Goal: Communication & Community: Answer question/provide support

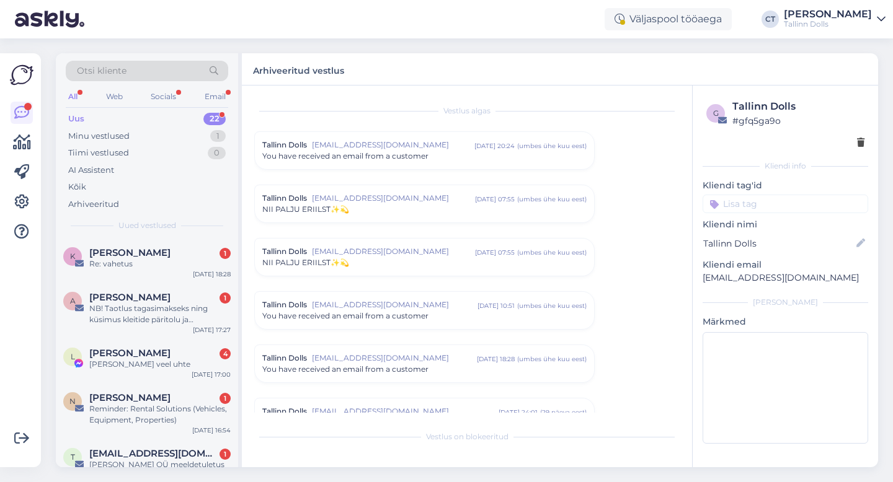
click at [94, 120] on div "Uus 22" at bounding box center [147, 118] width 162 height 17
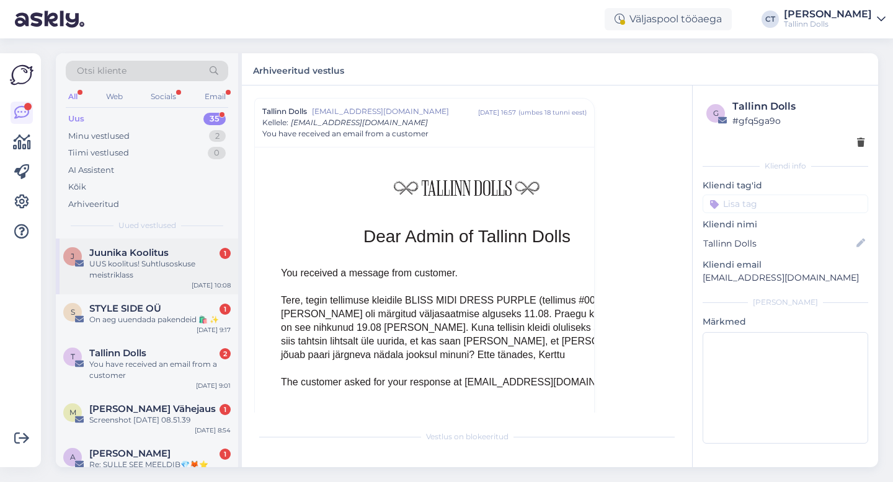
click at [153, 273] on div "UUS koolitus! Suhtlusoskuse meistriklass" at bounding box center [159, 270] width 141 height 22
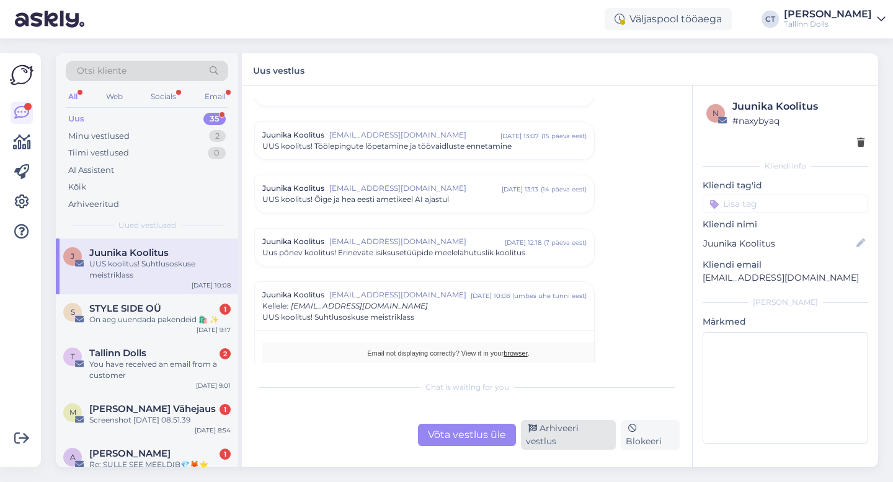
click at [550, 441] on div "Arhiveeri vestlus" at bounding box center [568, 435] width 95 height 30
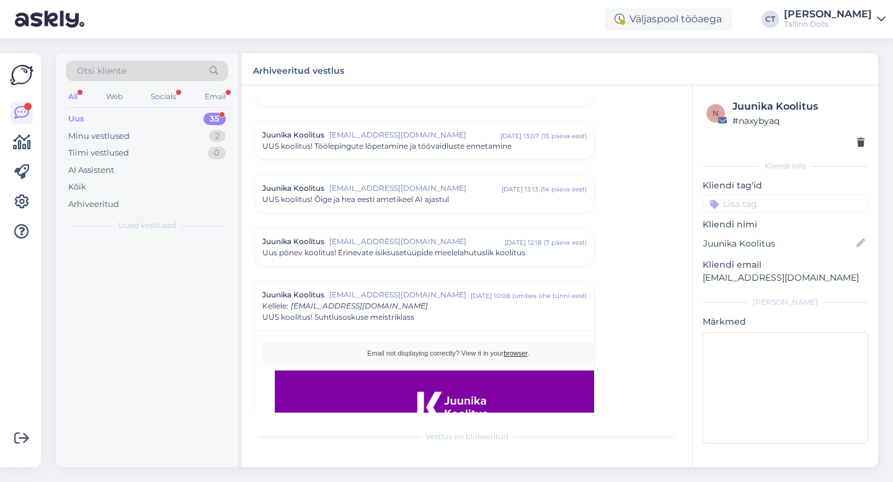
scroll to position [674, 0]
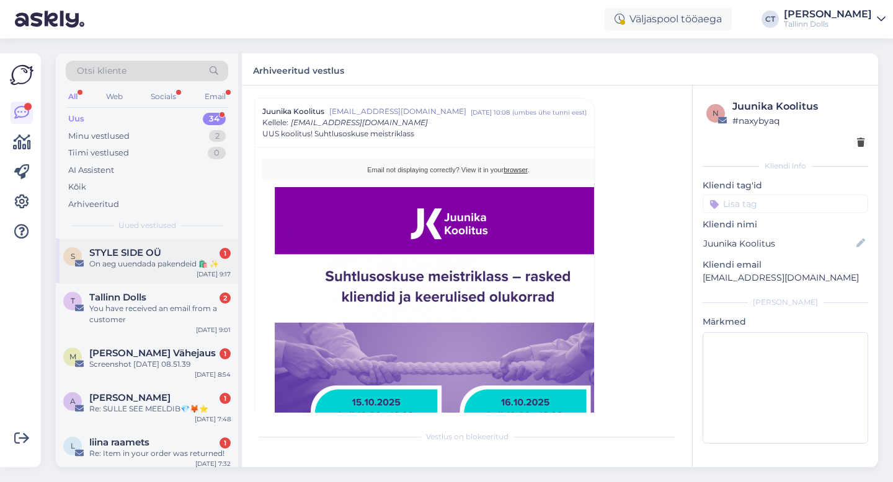
click at [184, 256] on div "STYLE SIDE OÜ 1" at bounding box center [159, 252] width 141 height 11
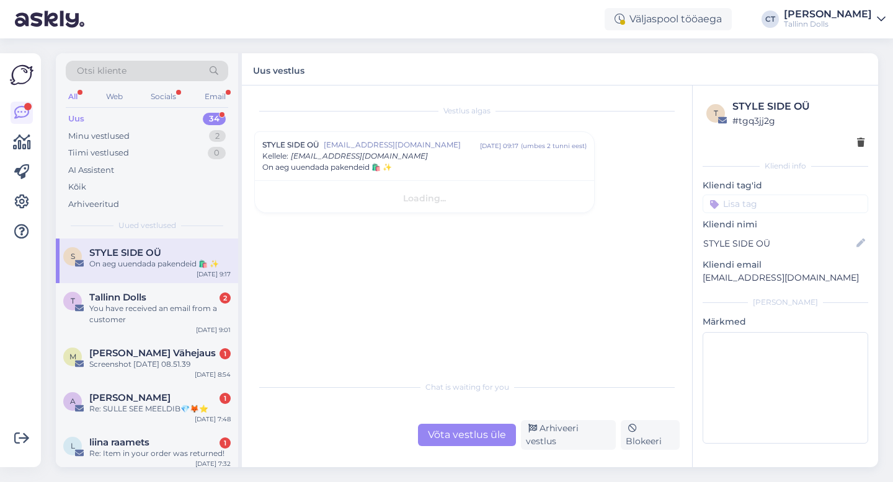
scroll to position [0, 0]
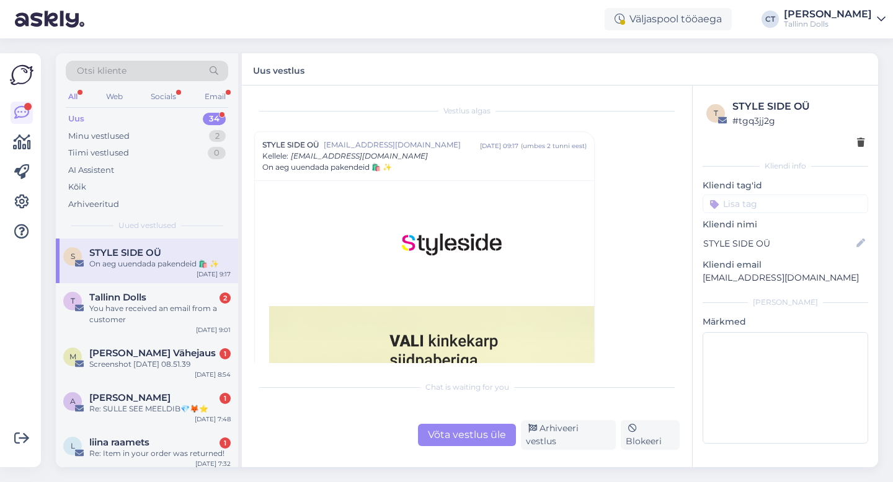
click at [566, 438] on div "Arhiveeri vestlus" at bounding box center [568, 435] width 95 height 30
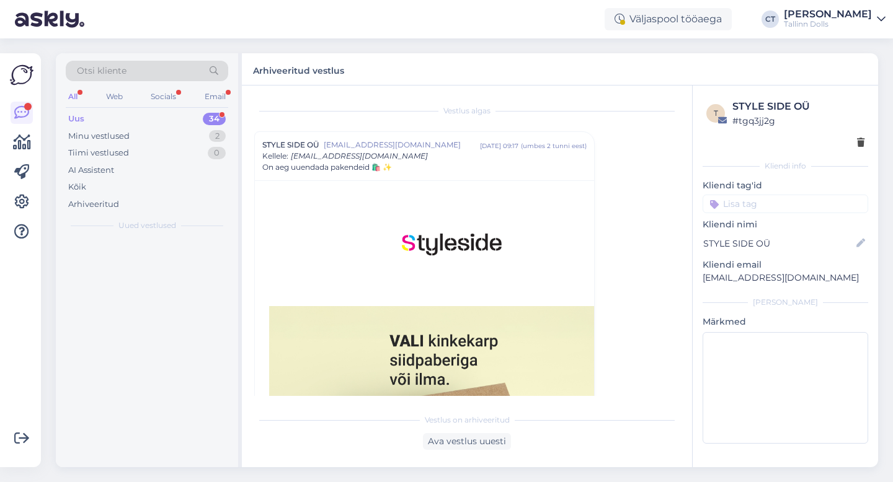
scroll to position [33, 0]
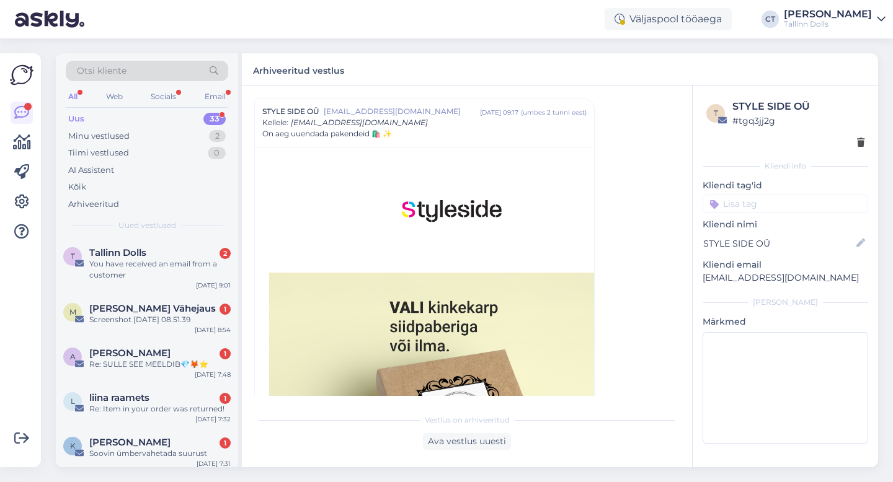
click at [161, 262] on div "You have received an email from a customer" at bounding box center [159, 270] width 141 height 22
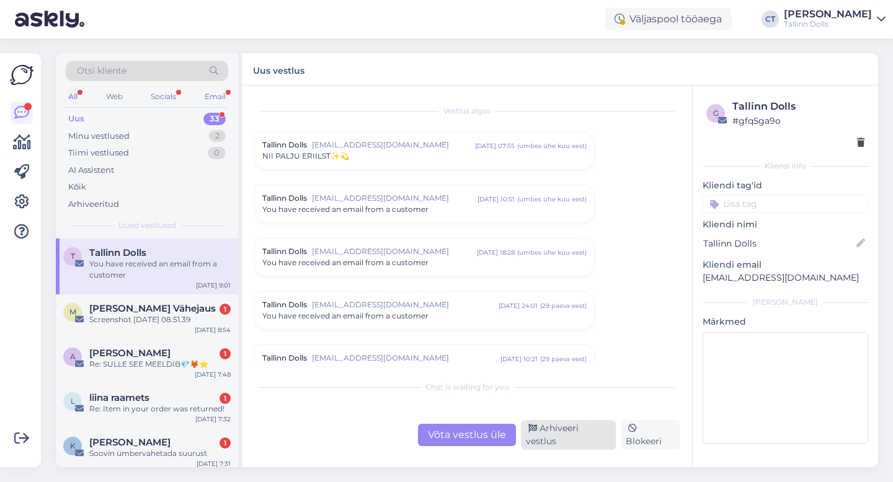
scroll to position [5210, 0]
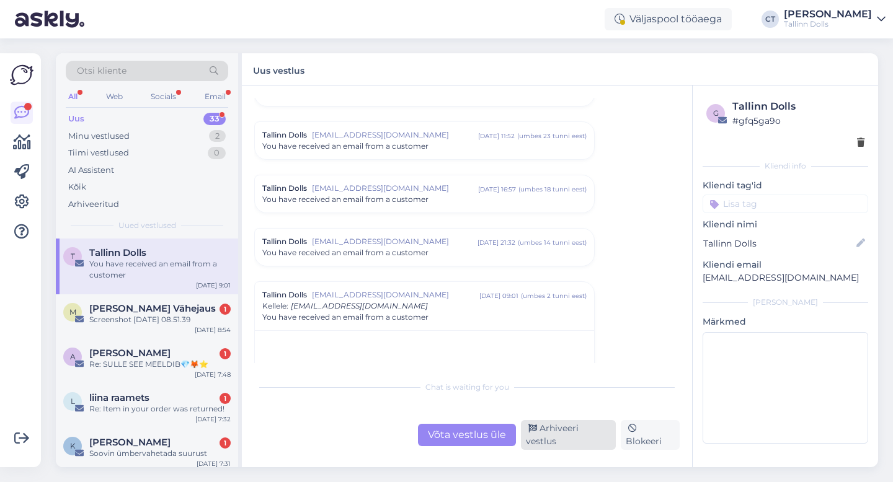
click at [553, 442] on div "Arhiveeri vestlus" at bounding box center [568, 435] width 95 height 30
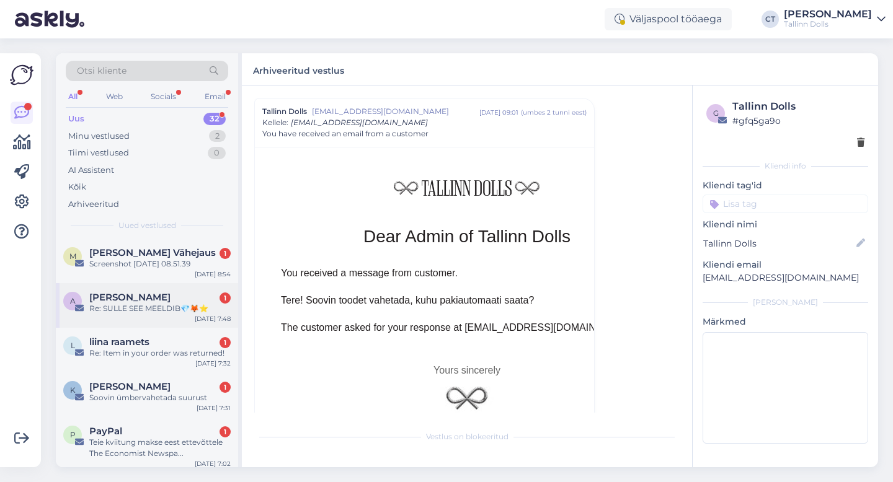
click at [179, 298] on div "[PERSON_NAME] 1" at bounding box center [159, 297] width 141 height 11
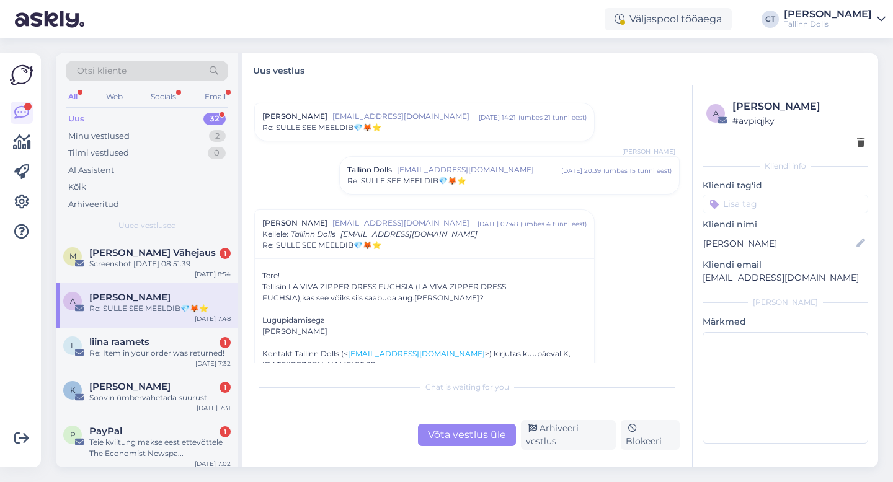
scroll to position [856, 0]
click at [435, 440] on div "Võta vestlus üle" at bounding box center [467, 435] width 98 height 22
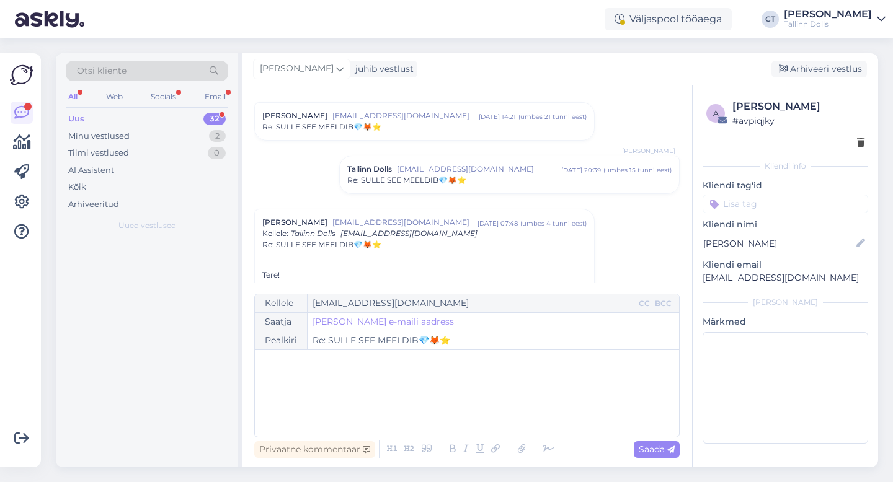
scroll to position [967, 0]
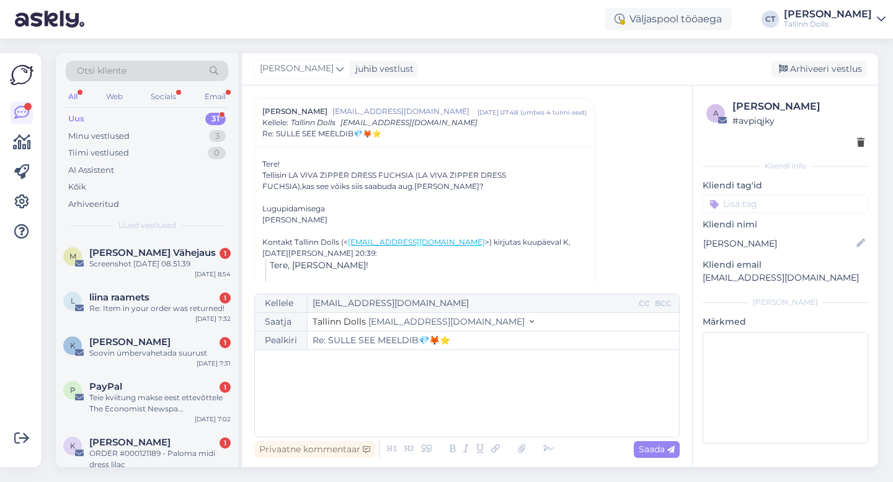
click at [452, 420] on div "﻿" at bounding box center [467, 394] width 412 height 74
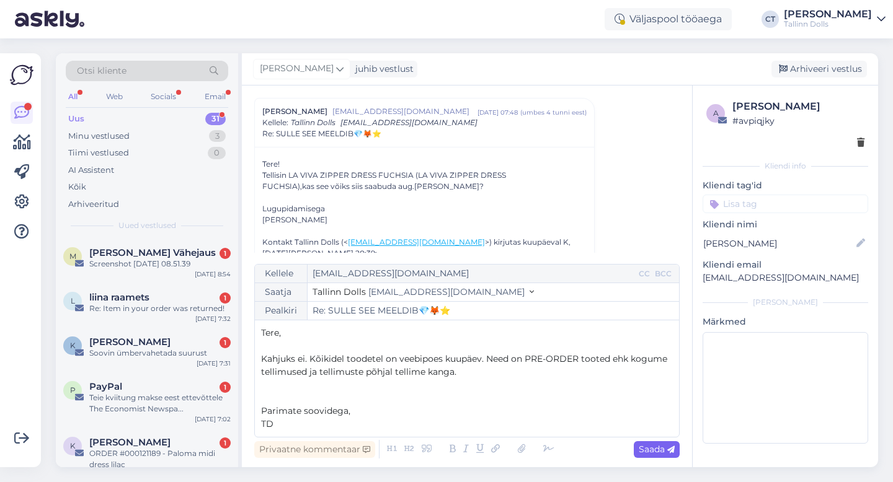
click at [665, 456] on div "Saada" at bounding box center [657, 450] width 46 height 17
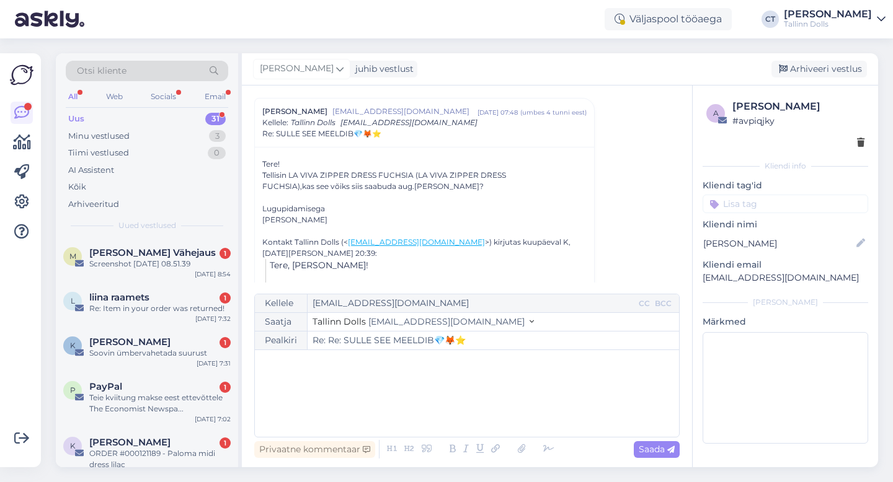
type input "Re: SULLE SEE MEELDIB💎🦊⭐"
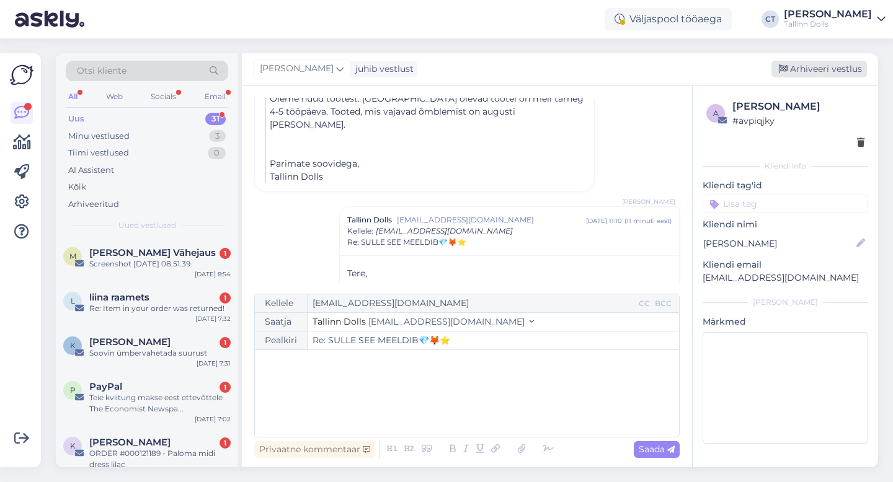
click at [819, 70] on div "Arhiveeri vestlus" at bounding box center [819, 69] width 96 height 17
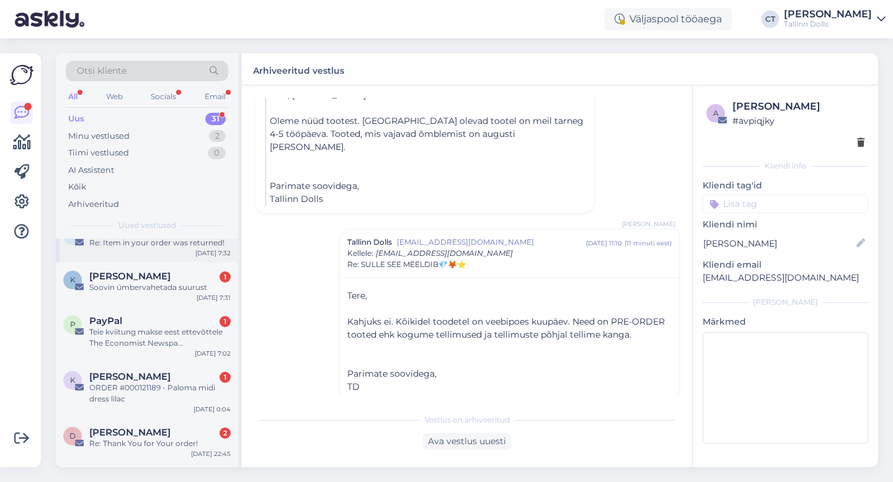
scroll to position [67, 0]
click at [160, 322] on div "PayPal 1" at bounding box center [159, 319] width 141 height 11
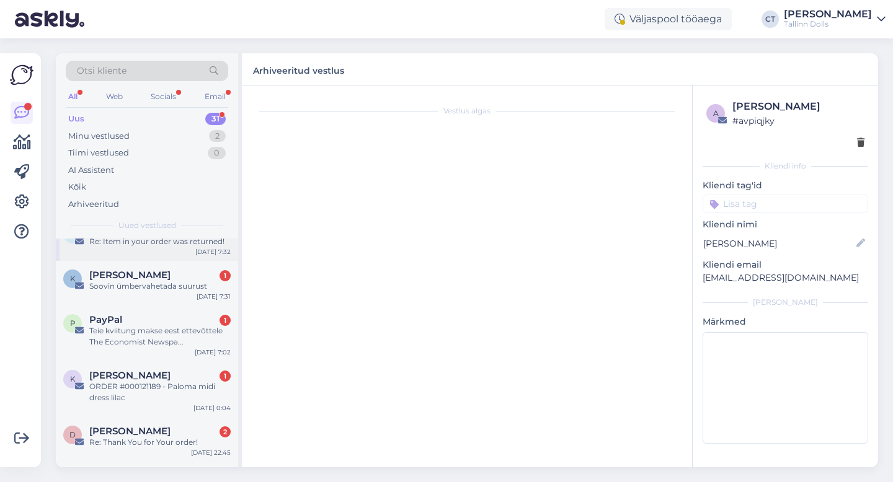
scroll to position [0, 0]
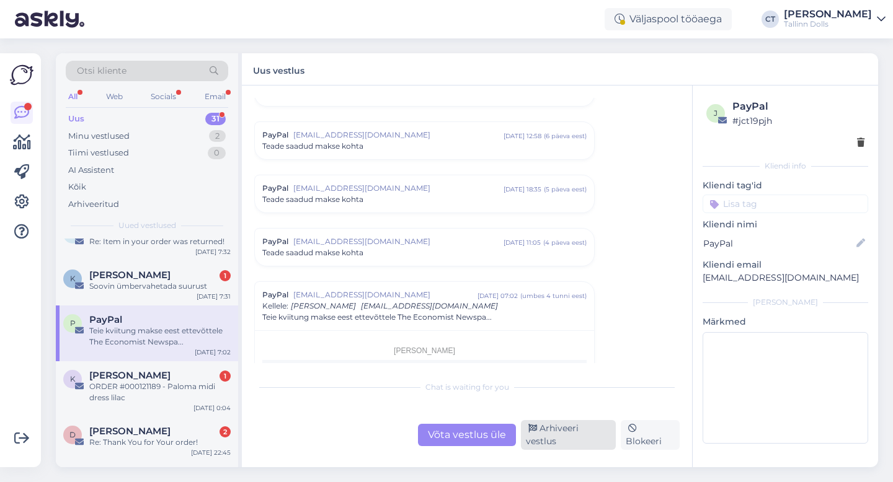
click at [567, 435] on div "Arhiveeri vestlus" at bounding box center [568, 435] width 95 height 30
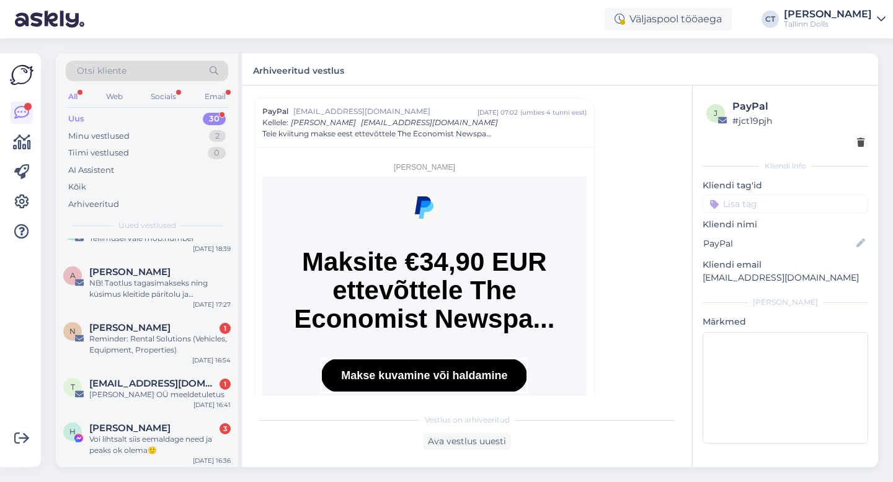
scroll to position [504, 0]
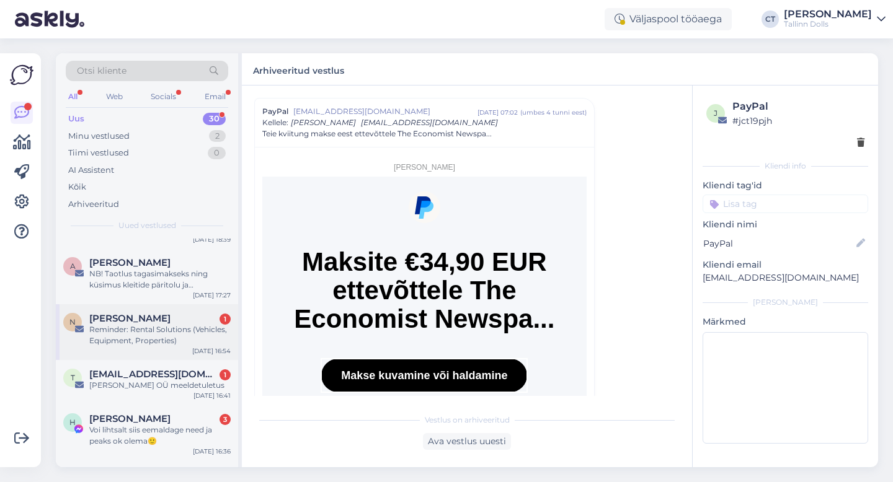
click at [172, 335] on div "Reminder: Rental Solutions (Vehicles, Equipment, Properties)" at bounding box center [159, 335] width 141 height 22
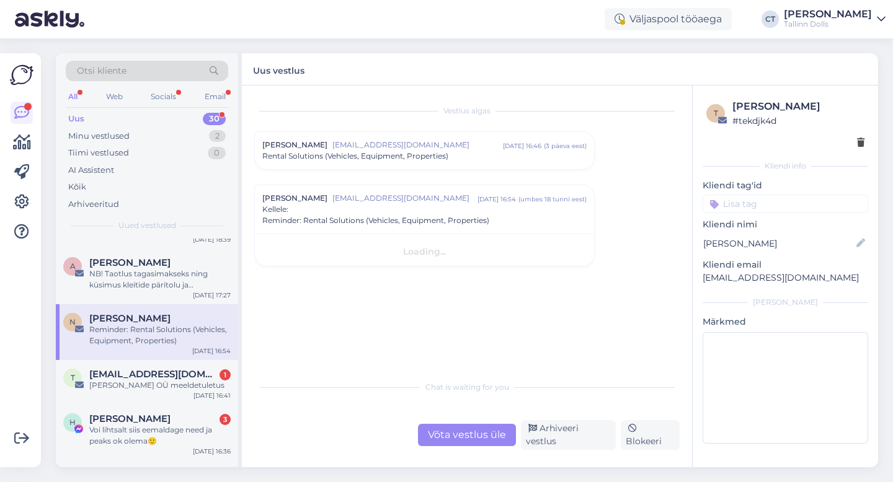
scroll to position [0, 0]
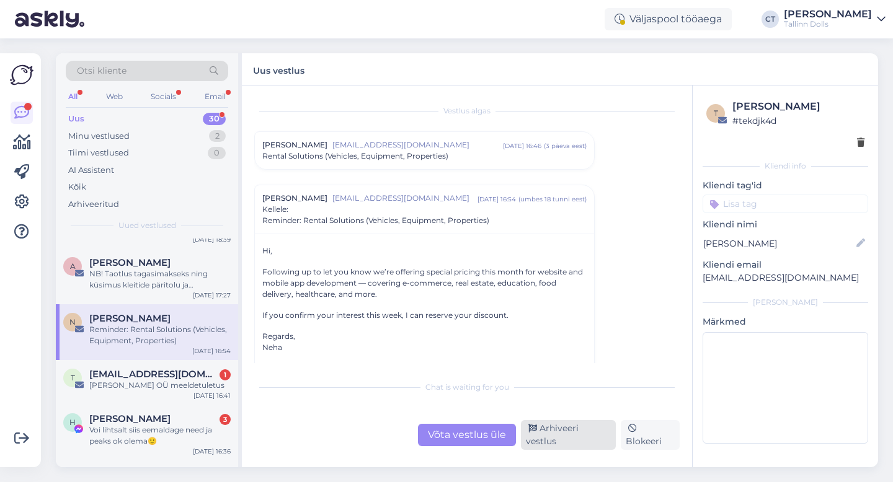
click at [580, 439] on div "Arhiveeri vestlus" at bounding box center [568, 435] width 95 height 30
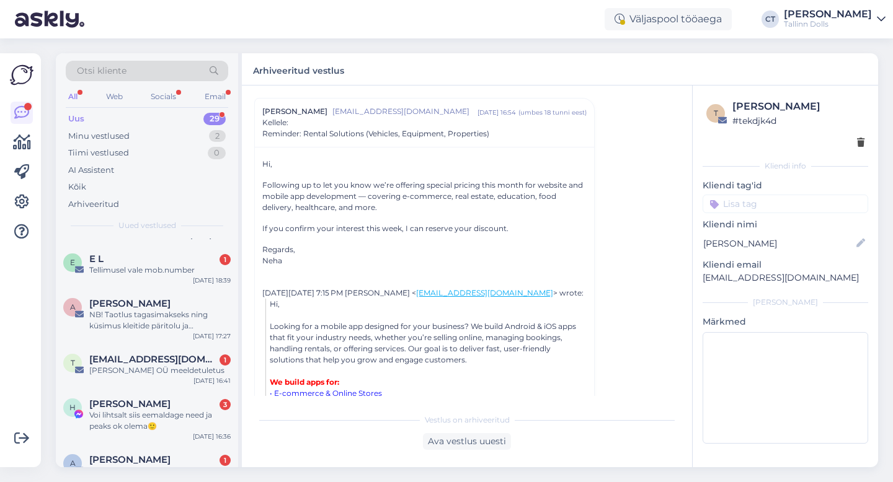
scroll to position [518, 0]
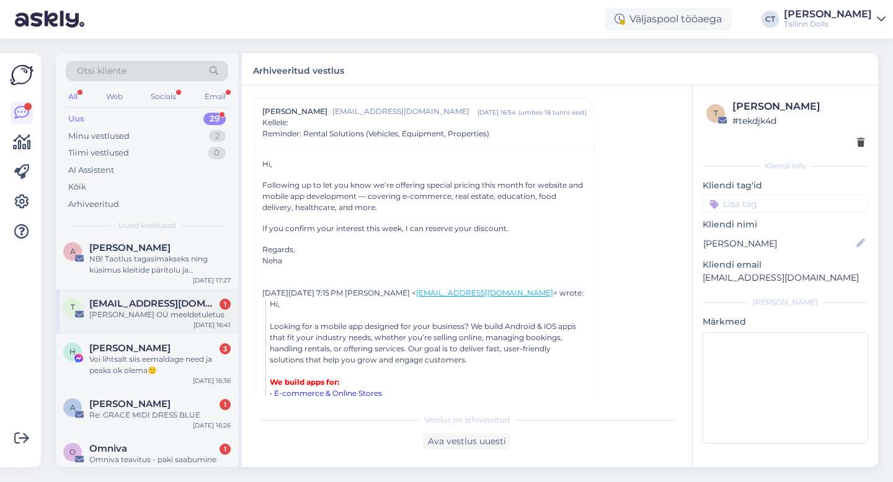
click at [150, 318] on div "[PERSON_NAME] OÜ meeldetuletus" at bounding box center [159, 314] width 141 height 11
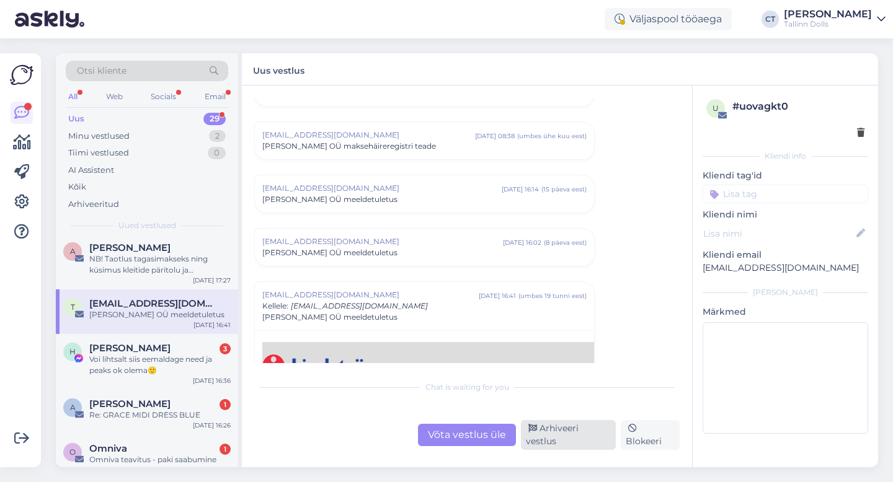
click at [589, 437] on div "Arhiveeri vestlus" at bounding box center [568, 435] width 95 height 30
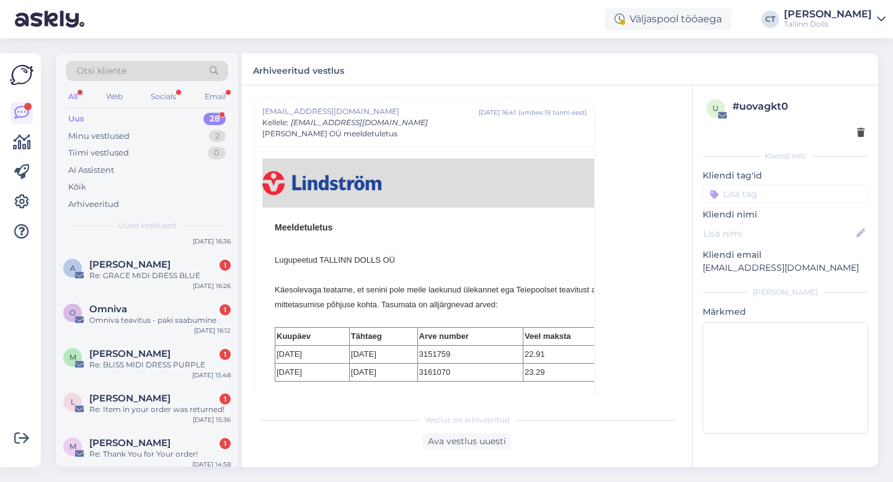
scroll to position [621, 0]
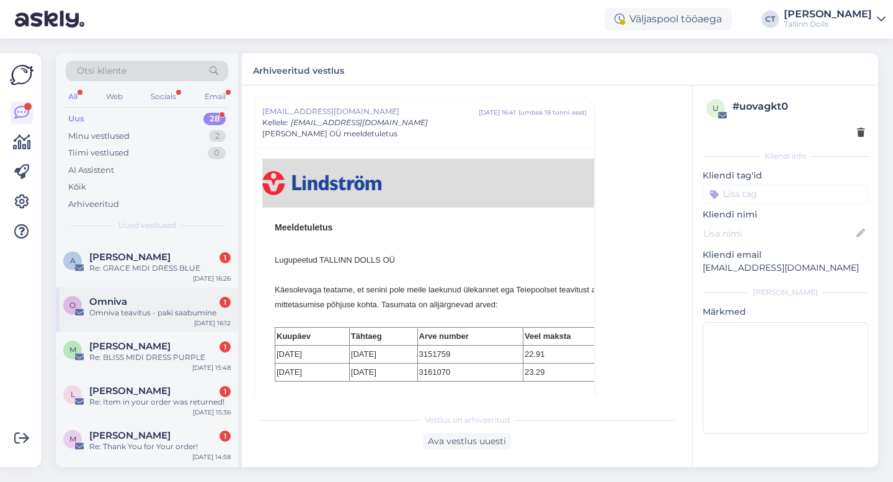
click at [171, 309] on div "Omniva teavitus - paki saabumine" at bounding box center [159, 313] width 141 height 11
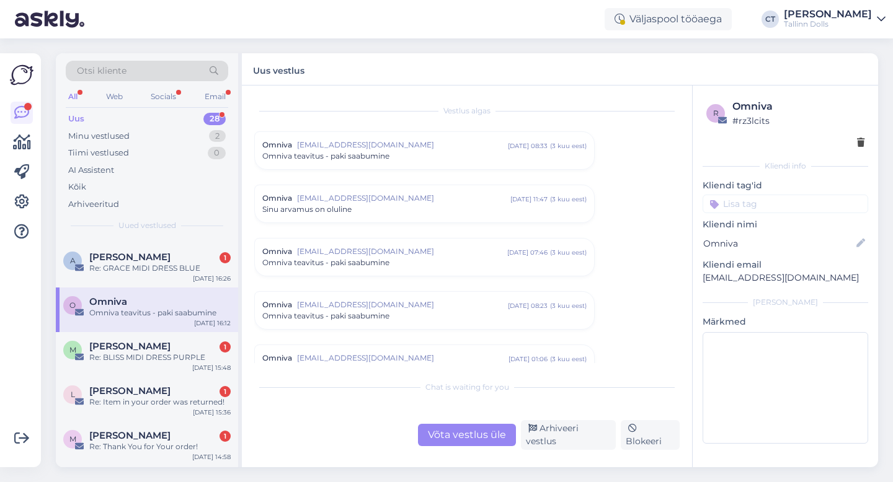
scroll to position [5210, 0]
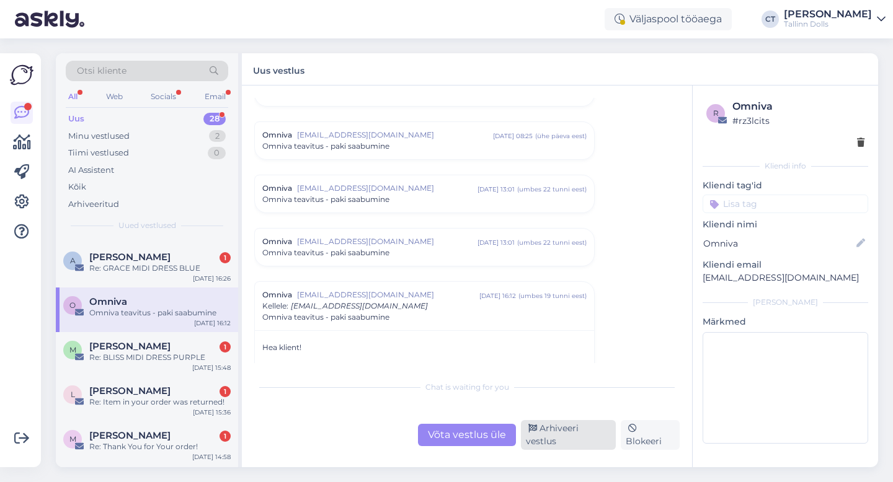
click at [597, 432] on div "Arhiveeri vestlus" at bounding box center [568, 435] width 95 height 30
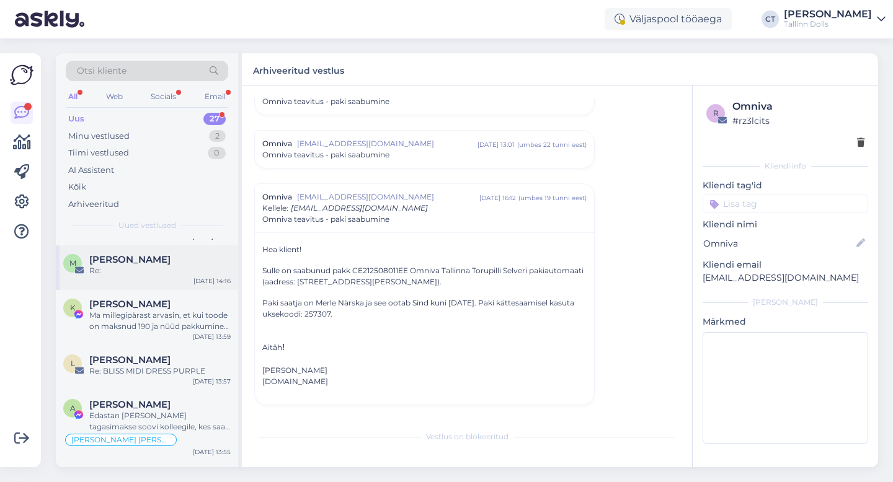
scroll to position [910, 0]
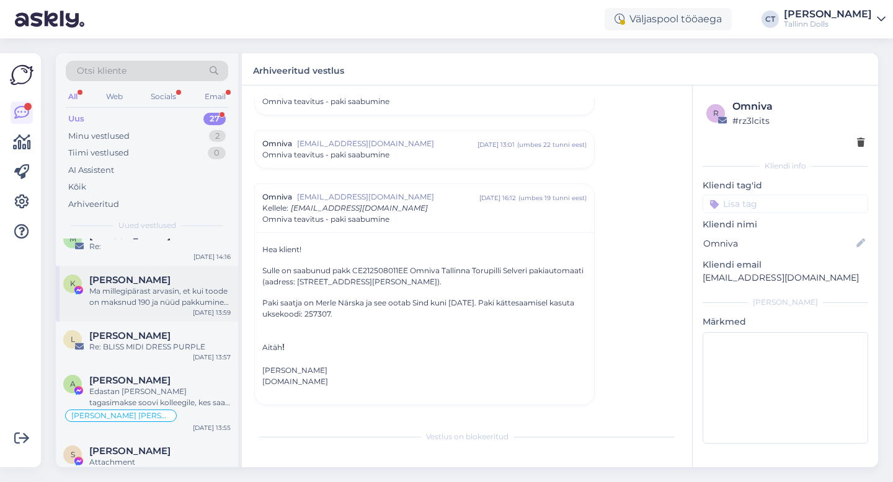
click at [176, 300] on div "Ma millegipärast arvasin, et kui toode on maksnud 190 ja nüüd pakkumine 49, et …" at bounding box center [159, 297] width 141 height 22
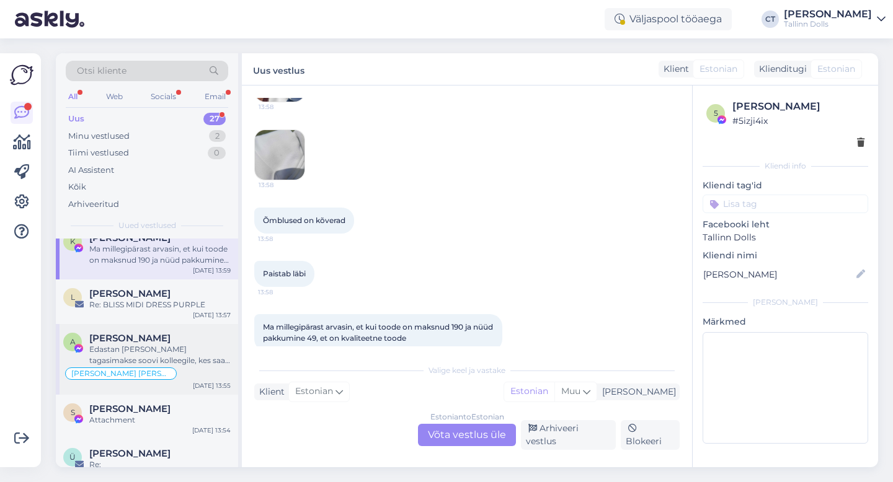
scroll to position [960, 0]
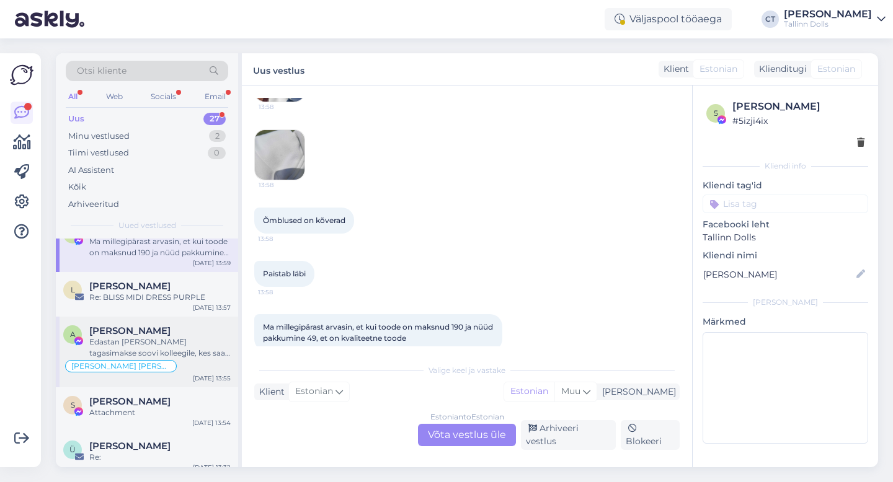
click at [138, 335] on div "[PERSON_NAME]" at bounding box center [159, 331] width 141 height 11
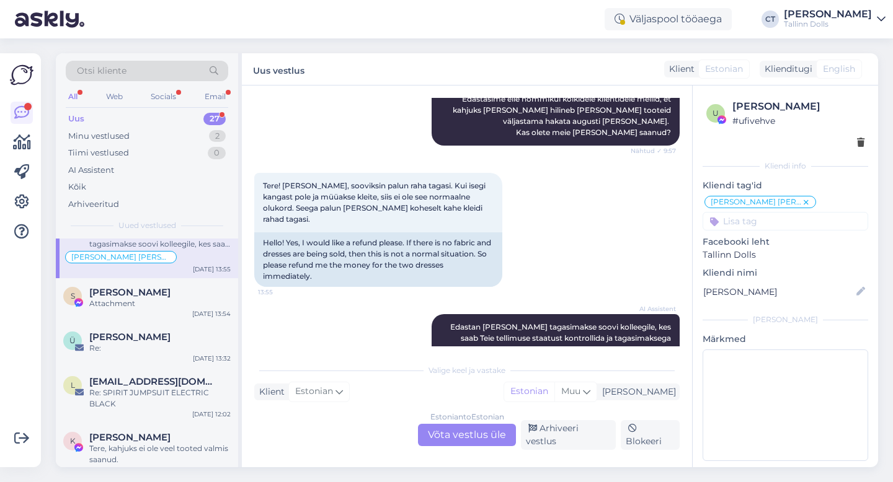
scroll to position [1081, 0]
